Goal: Navigation & Orientation: Find specific page/section

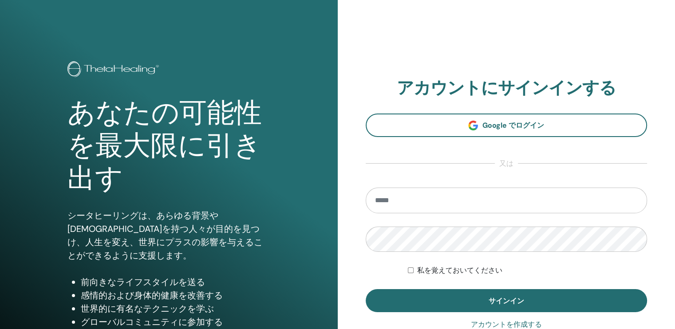
click at [436, 199] on input "email" at bounding box center [507, 201] width 282 height 26
type input "**********"
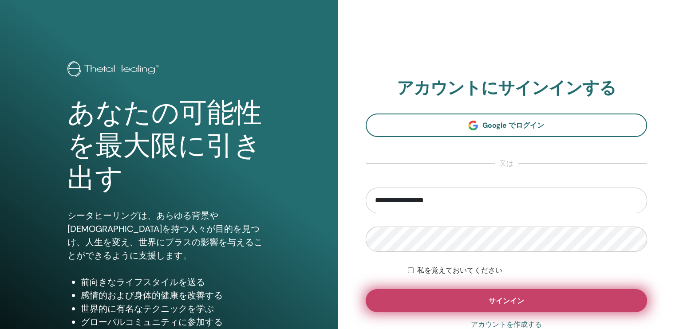
click at [467, 301] on button "サインイン" at bounding box center [507, 300] width 282 height 23
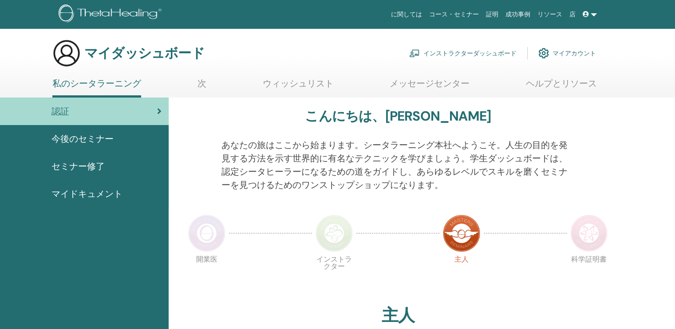
click at [459, 48] on link "インストラクターダッシュボード" at bounding box center [462, 54] width 107 height 20
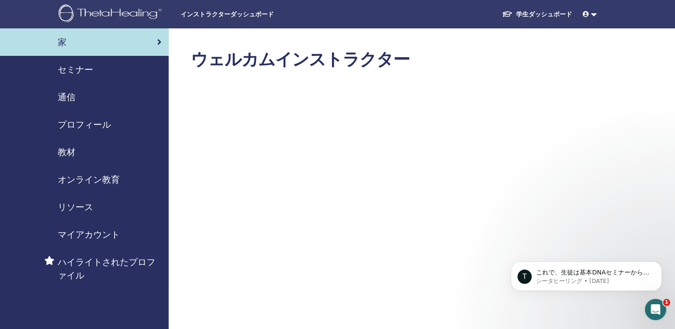
click at [78, 65] on span "セミナー" at bounding box center [76, 69] width 36 height 13
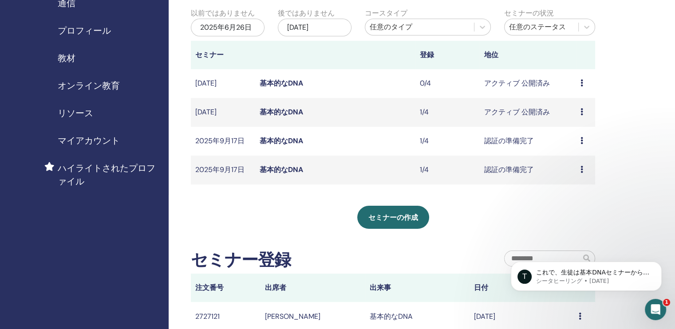
scroll to position [89, 0]
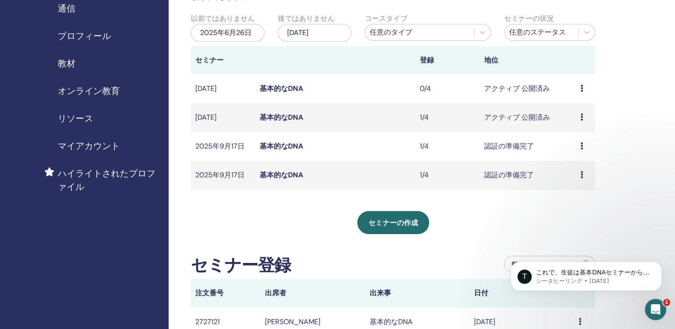
click at [273, 174] on link "基本的なDNA" at bounding box center [282, 174] width 44 height 9
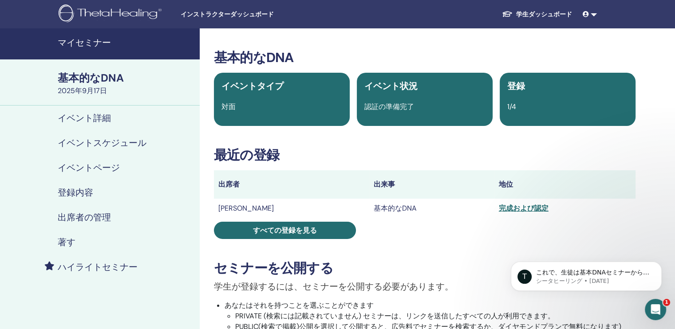
click at [85, 217] on h4 "出席者の管理" at bounding box center [84, 217] width 53 height 11
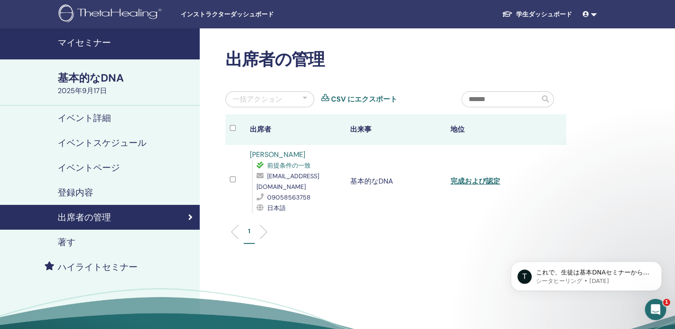
click at [114, 46] on h4 "マイセミナー" at bounding box center [126, 42] width 137 height 11
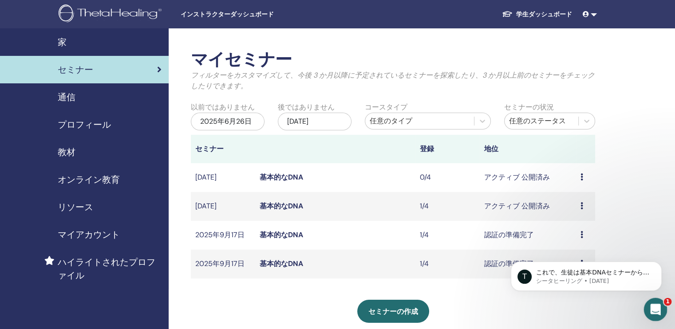
click at [654, 302] on icon "Intercom Messengerを開く" at bounding box center [654, 308] width 15 height 15
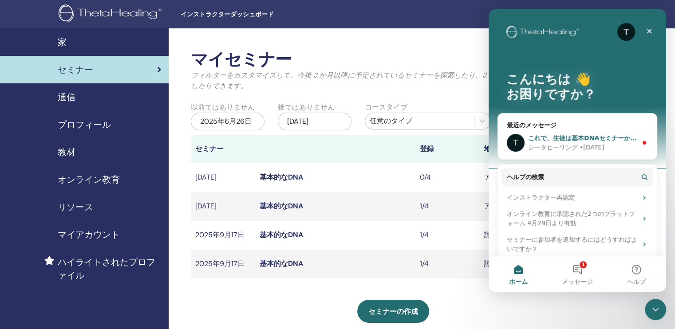
click at [600, 143] on div "シータヒーリング • 2日前" at bounding box center [582, 147] width 109 height 9
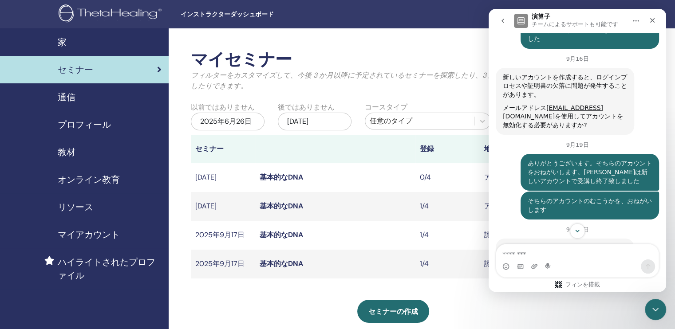
scroll to position [805, 0]
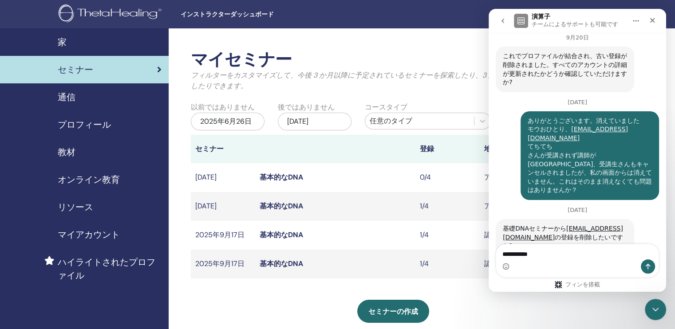
type textarea "**********"
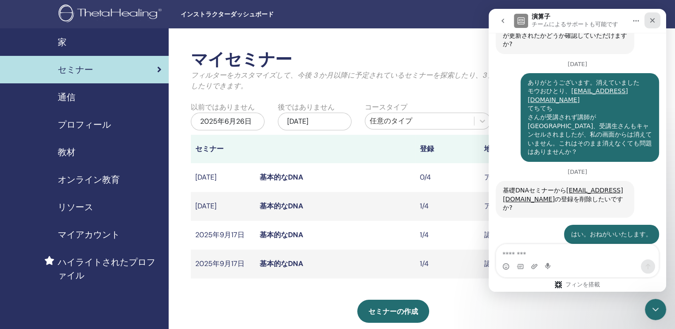
click at [652, 20] on icon "クローズ" at bounding box center [652, 20] width 5 height 5
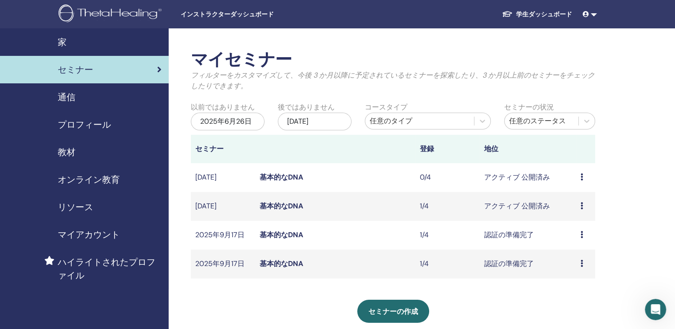
scroll to position [887, 0]
click at [535, 11] on font "学生ダッシュボード" at bounding box center [544, 14] width 56 height 8
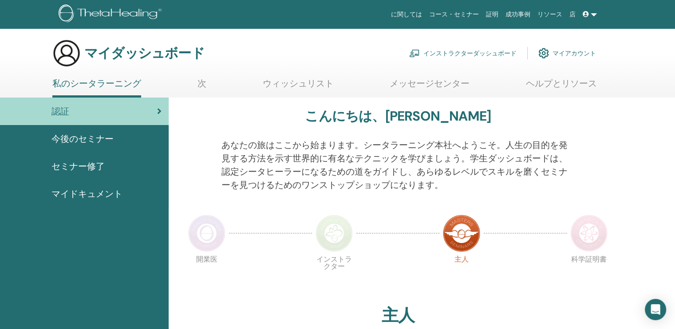
click at [83, 137] on span "今後のセミナー" at bounding box center [82, 138] width 62 height 13
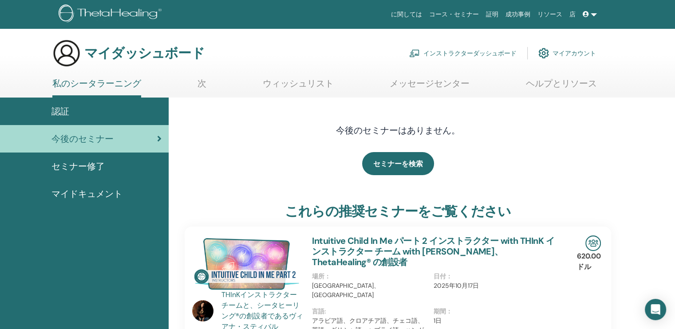
click at [585, 14] on icon at bounding box center [586, 14] width 6 height 6
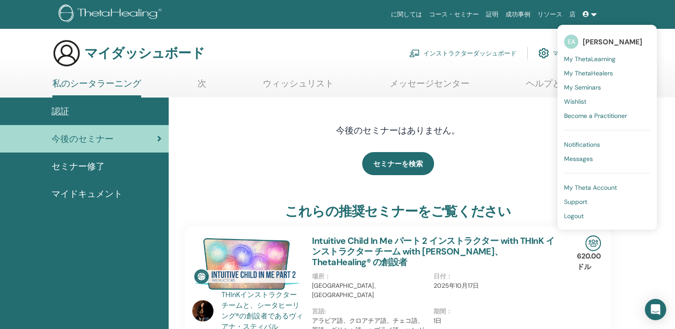
click at [575, 218] on span "Logout" at bounding box center [574, 216] width 20 height 8
